Goal: Transaction & Acquisition: Purchase product/service

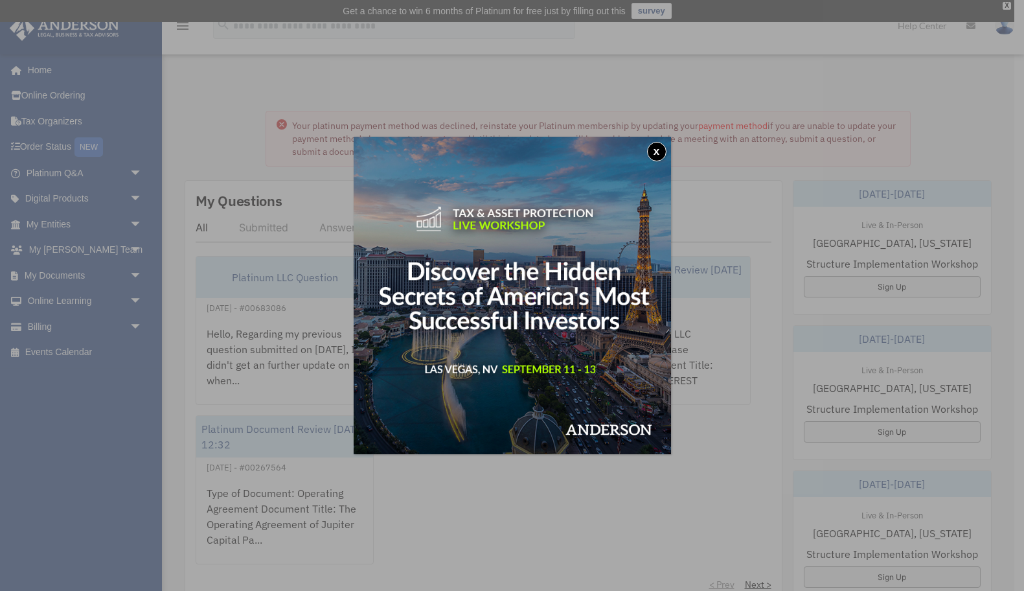
click at [658, 149] on button "x" at bounding box center [656, 151] width 19 height 19
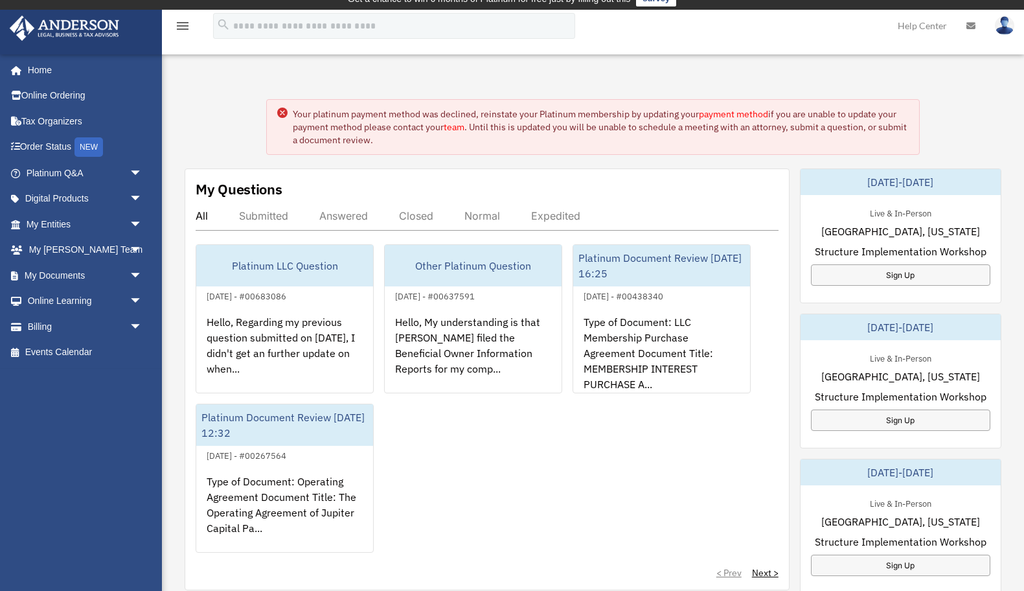
scroll to position [14, 0]
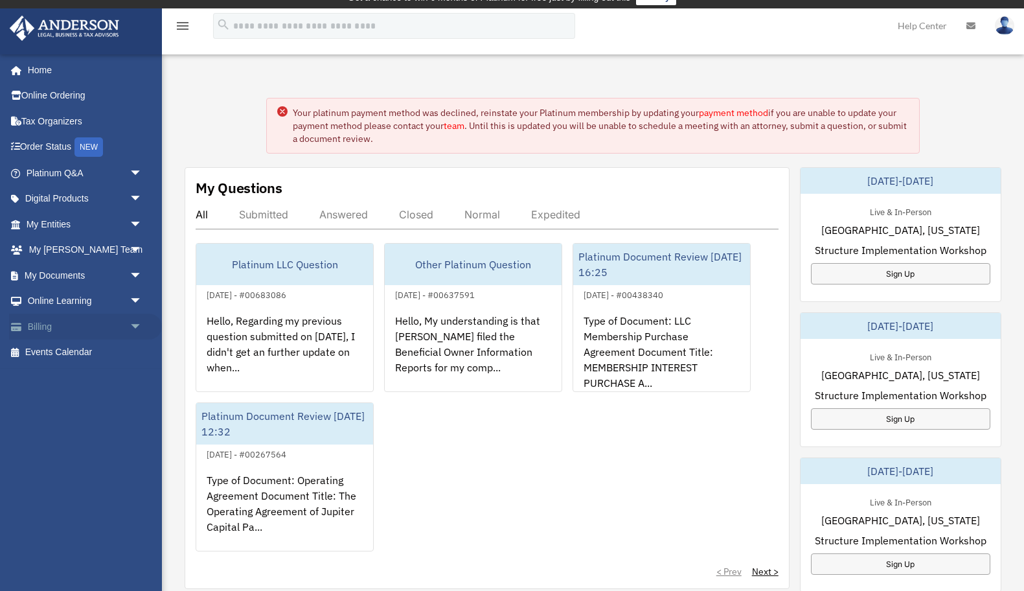
click at [48, 329] on link "Billing arrow_drop_down" at bounding box center [85, 327] width 153 height 26
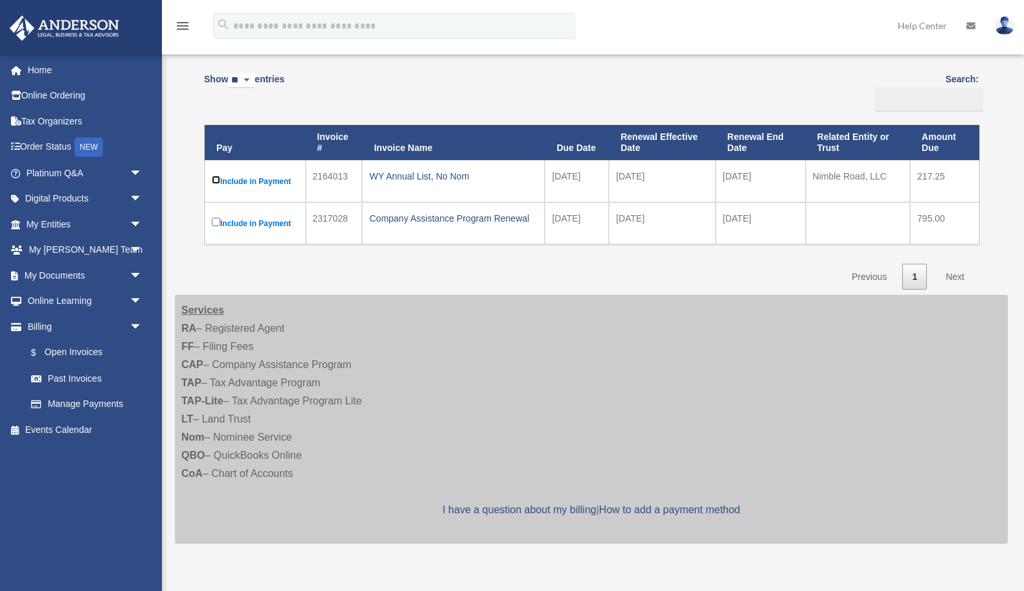
scroll to position [127, 0]
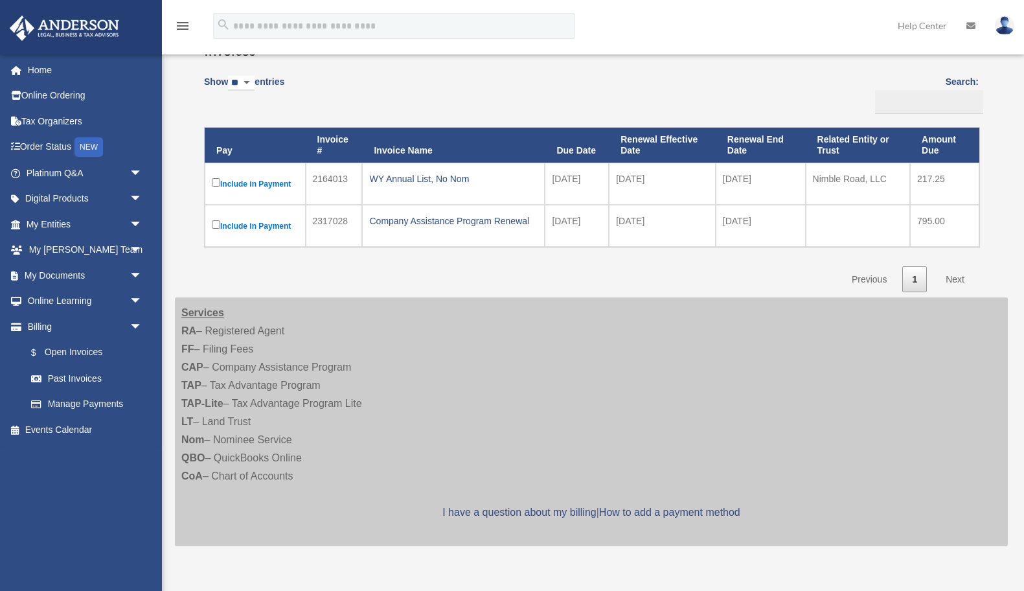
click at [955, 279] on link "Next" at bounding box center [955, 279] width 38 height 27
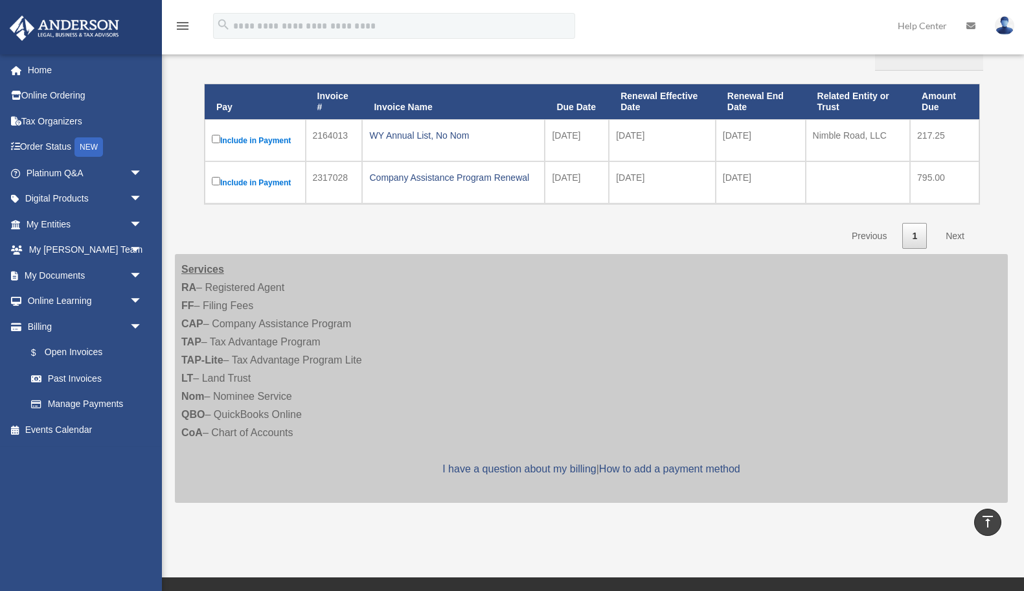
scroll to position [0, 0]
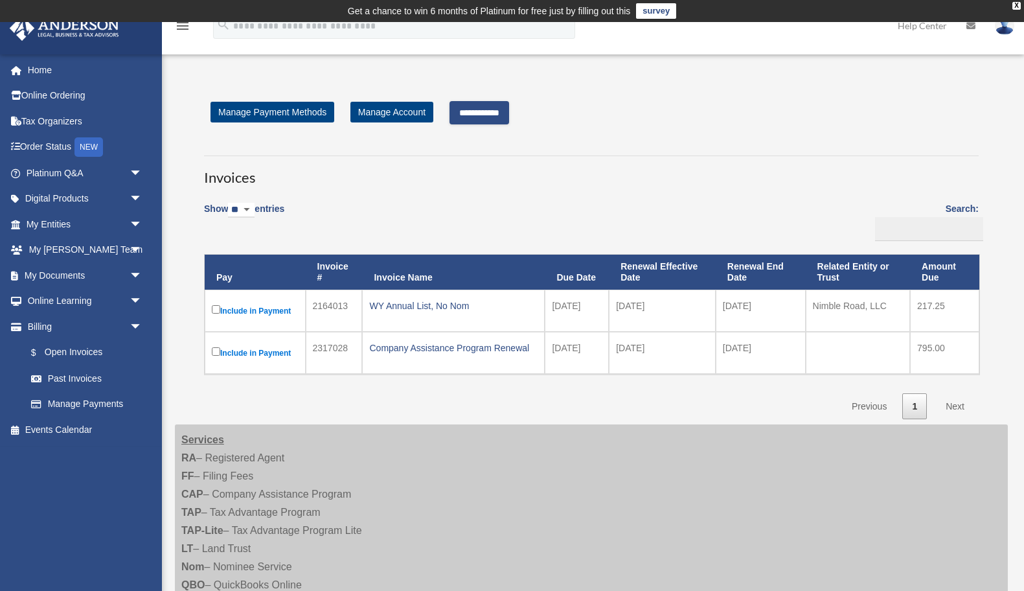
click at [953, 407] on link "Next" at bounding box center [955, 406] width 38 height 27
click at [509, 112] on input "**********" at bounding box center [480, 112] width 60 height 23
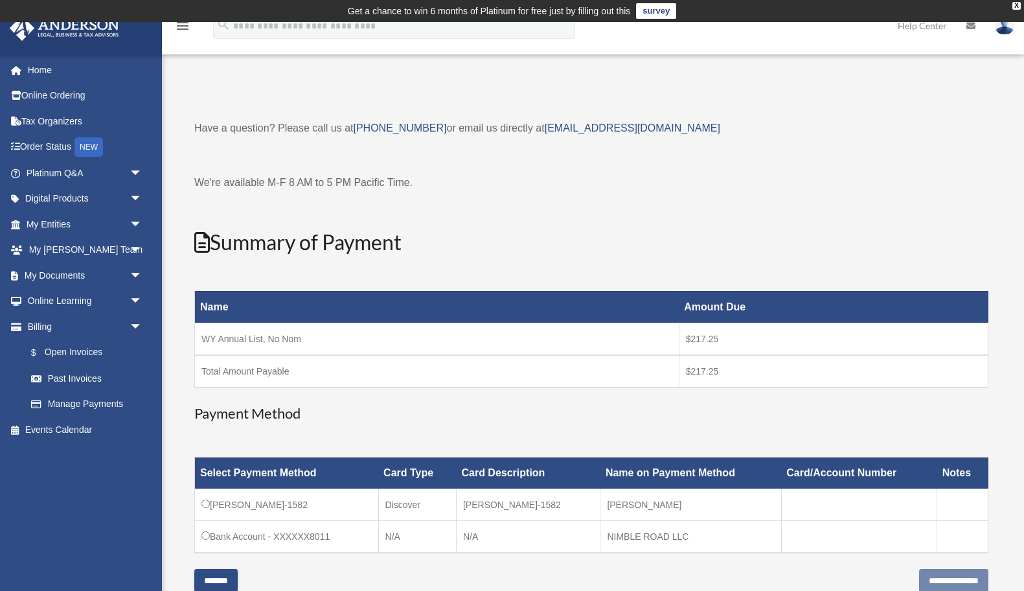
scroll to position [214, 0]
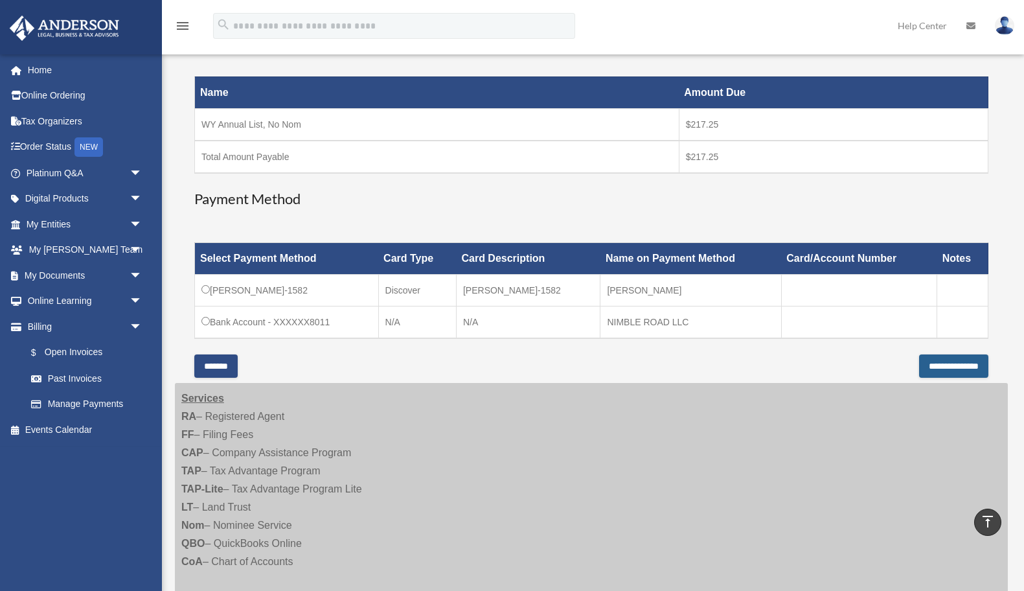
click at [940, 369] on input "**********" at bounding box center [953, 365] width 69 height 23
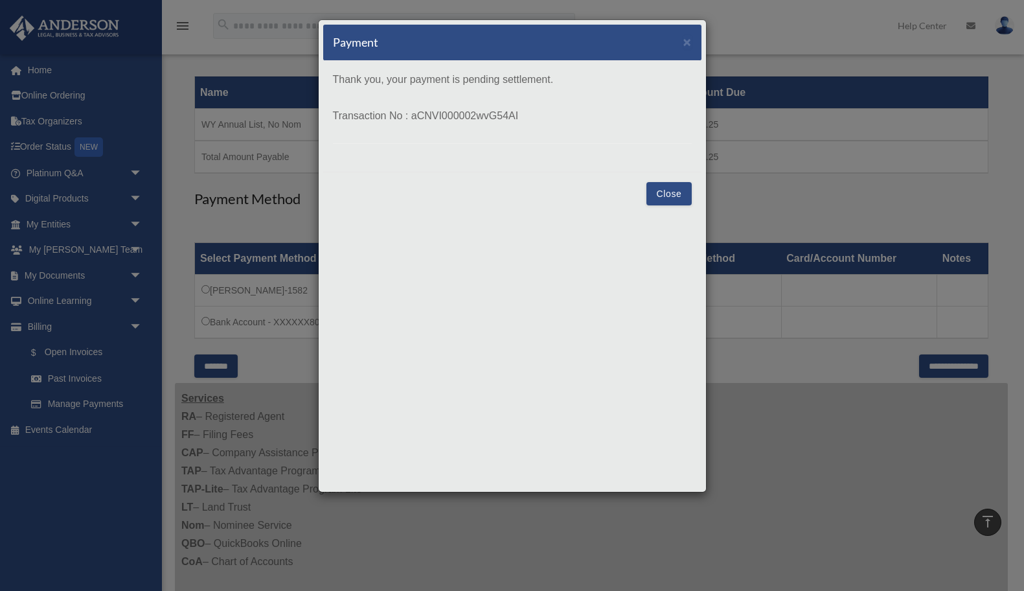
click at [668, 192] on button "Close" at bounding box center [669, 193] width 45 height 23
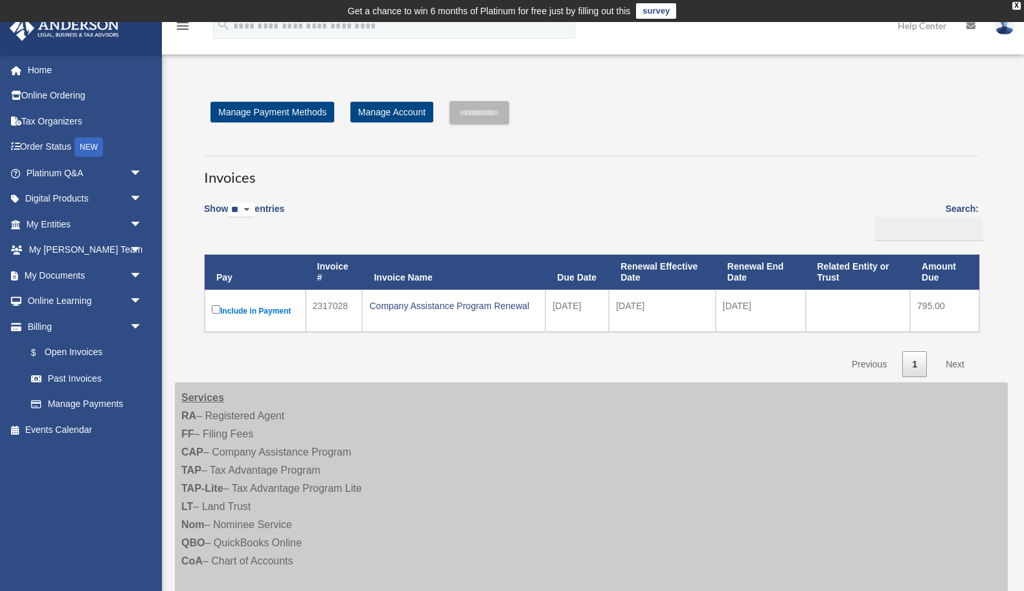
click at [1005, 29] on img at bounding box center [1004, 25] width 19 height 19
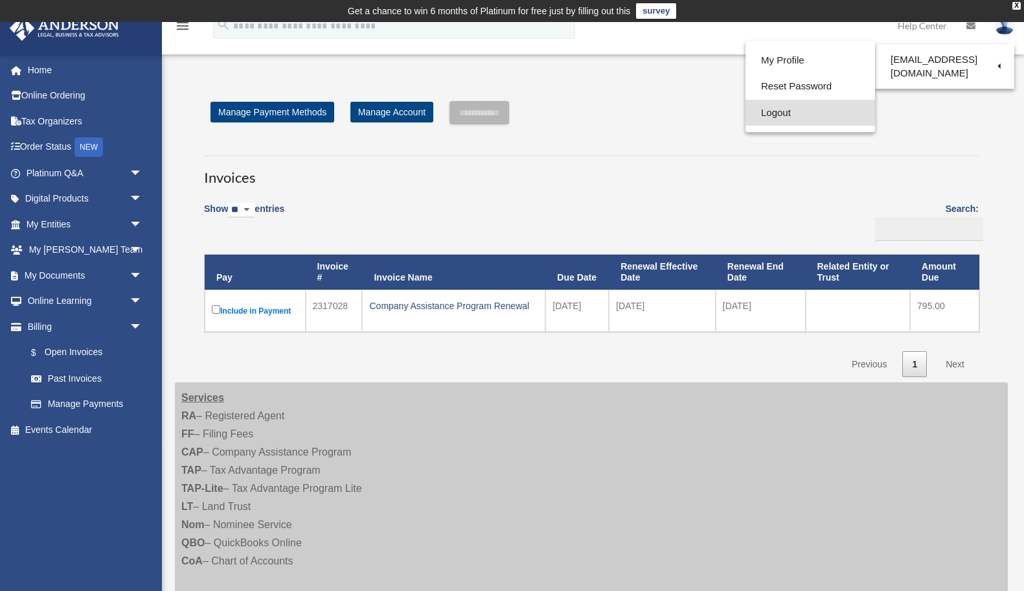
click at [783, 112] on link "Logout" at bounding box center [811, 113] width 130 height 27
